Goal: Information Seeking & Learning: Understand process/instructions

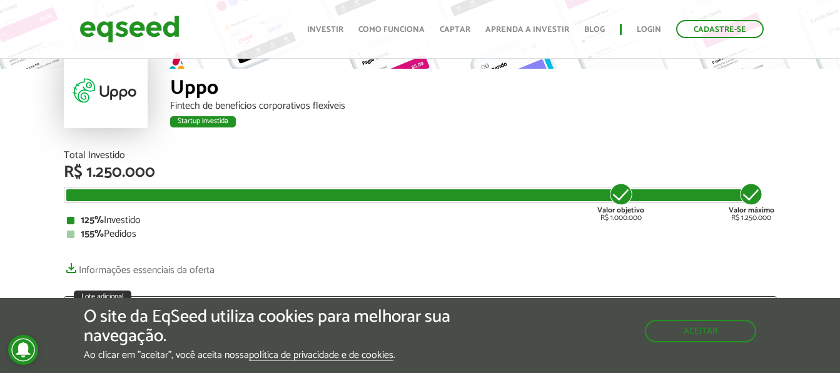
scroll to position [125, 0]
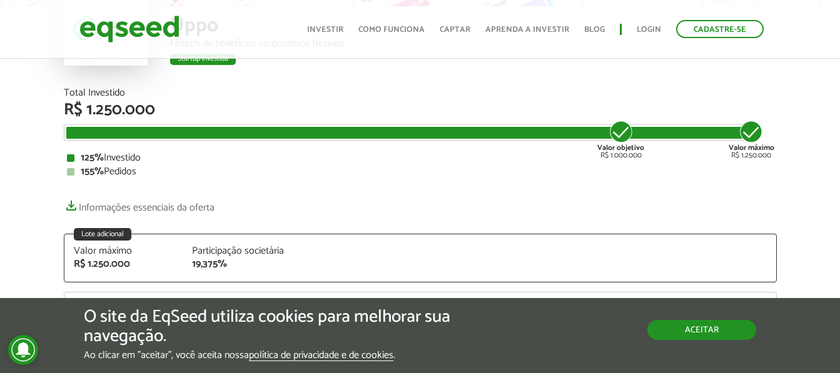
click at [686, 333] on button "Aceitar" at bounding box center [701, 330] width 109 height 20
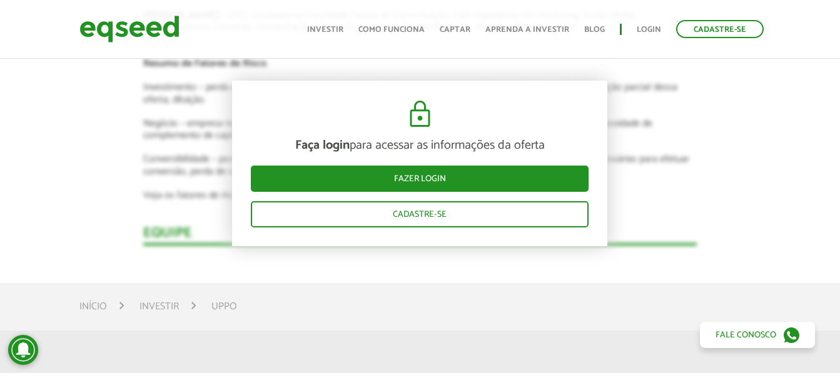
scroll to position [2501, 0]
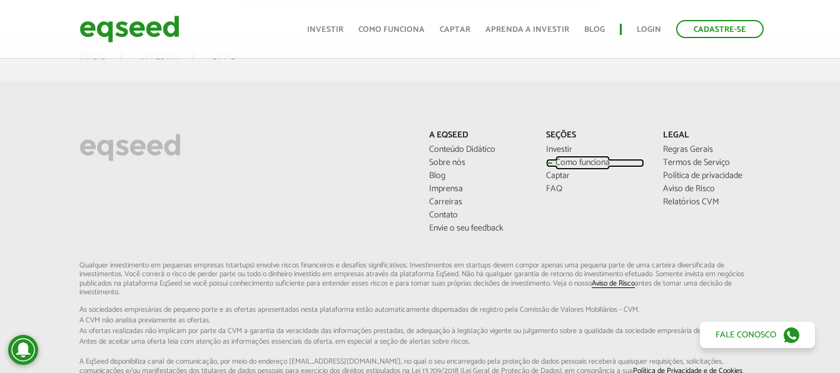
click at [556, 164] on link "Como funciona" at bounding box center [595, 163] width 98 height 9
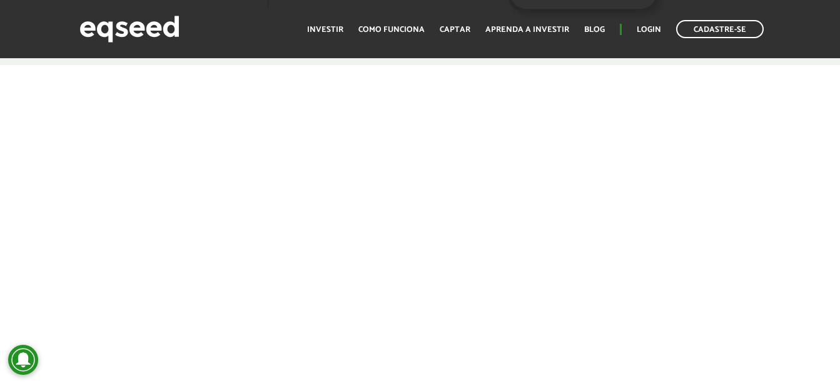
scroll to position [1688, 0]
